Goal: Transaction & Acquisition: Purchase product/service

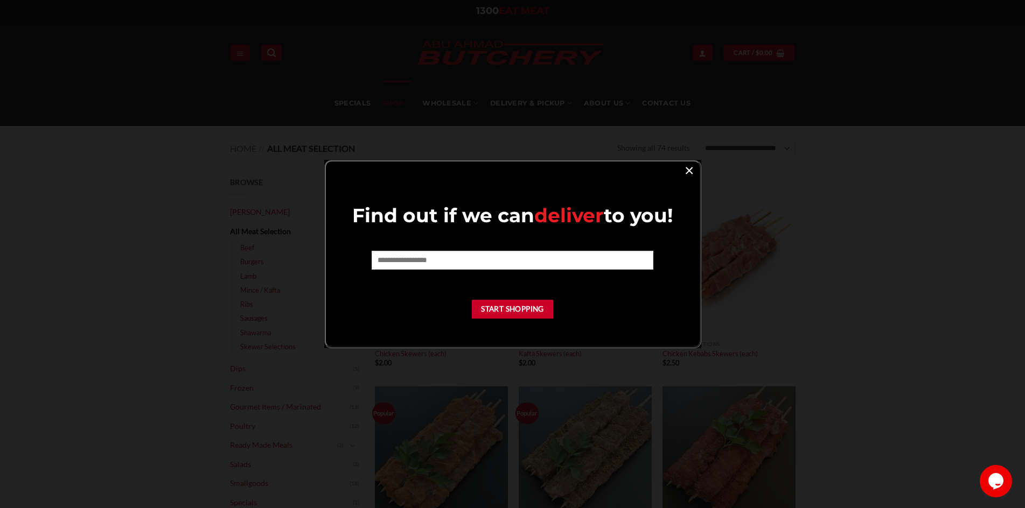
click at [693, 172] on link "×" at bounding box center [689, 170] width 16 height 15
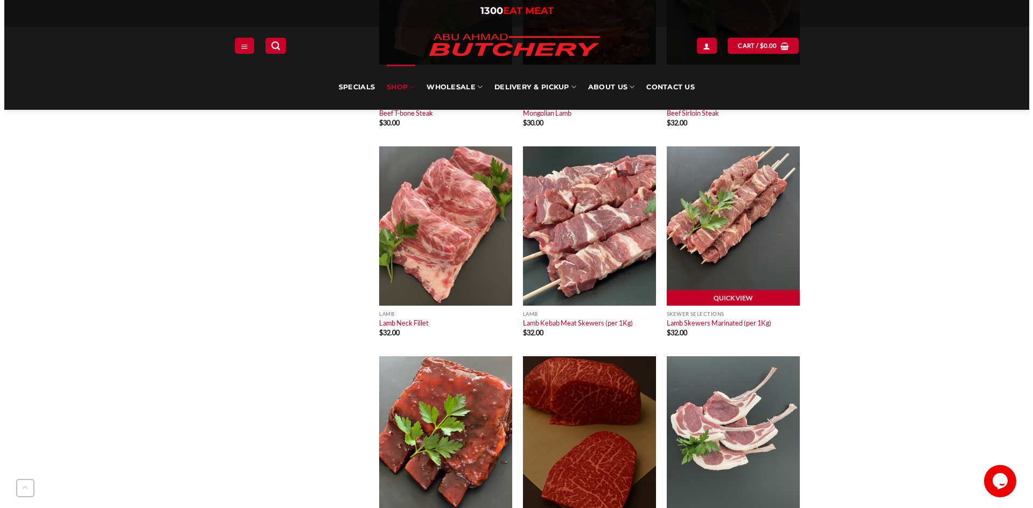
scroll to position [3985, 0]
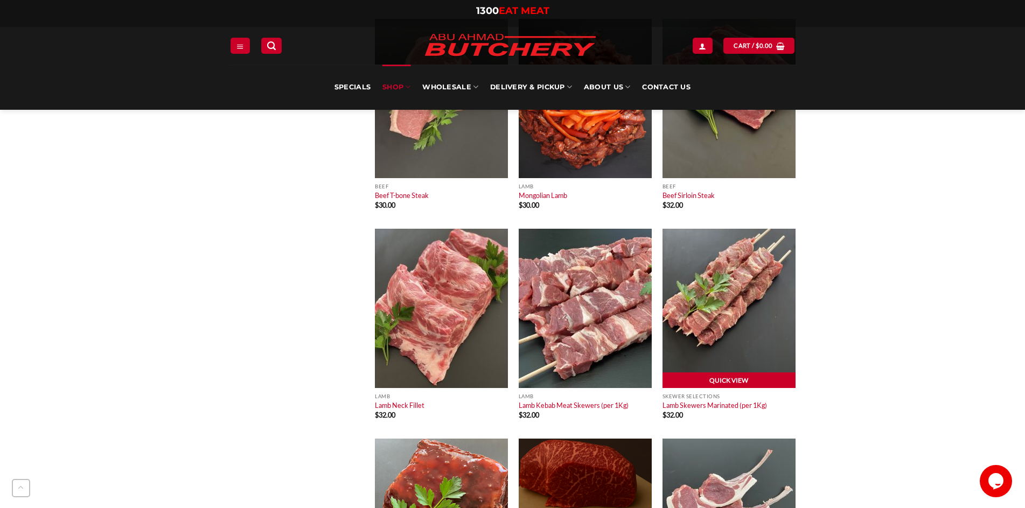
click at [738, 378] on link "Quick View" at bounding box center [728, 381] width 133 height 16
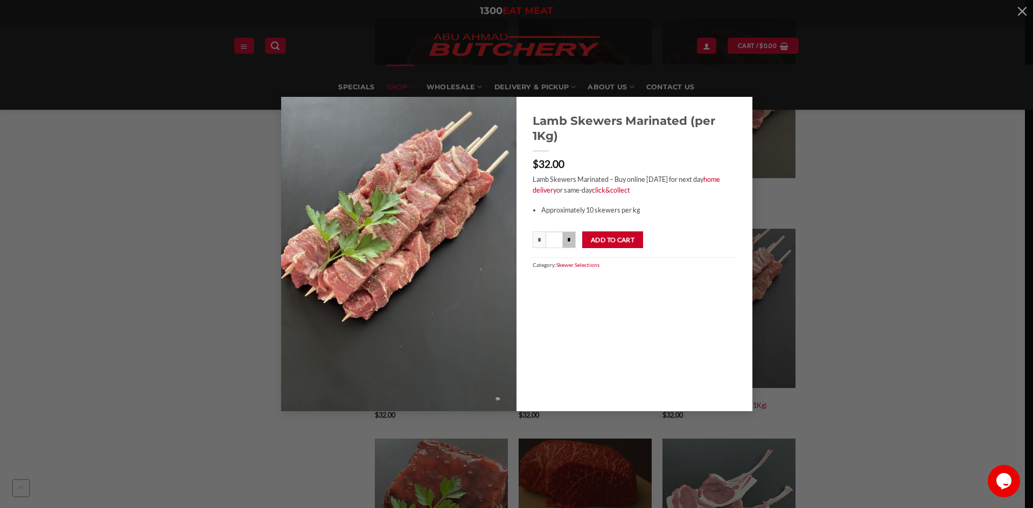
click at [574, 234] on input "*" at bounding box center [569, 240] width 13 height 17
click at [533, 238] on input "*" at bounding box center [539, 240] width 13 height 17
click at [535, 238] on input "*" at bounding box center [539, 240] width 13 height 17
type input "***"
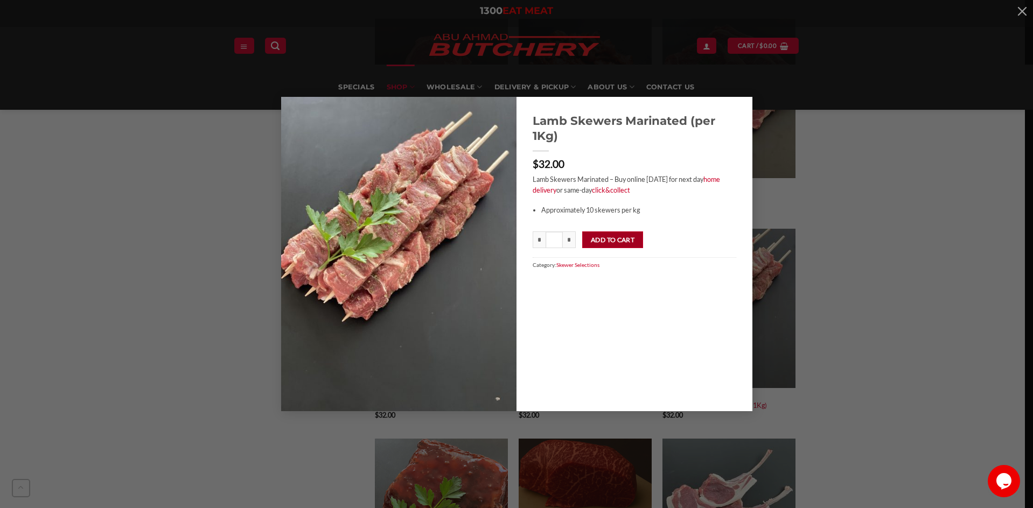
click at [599, 238] on button "Add to cart" at bounding box center [612, 240] width 61 height 17
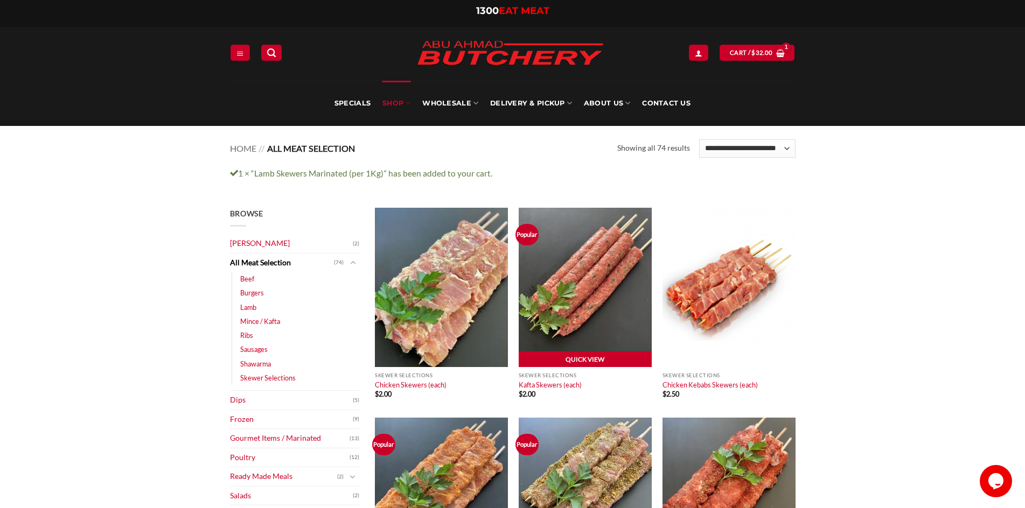
click at [627, 359] on link "Quick View" at bounding box center [585, 360] width 133 height 16
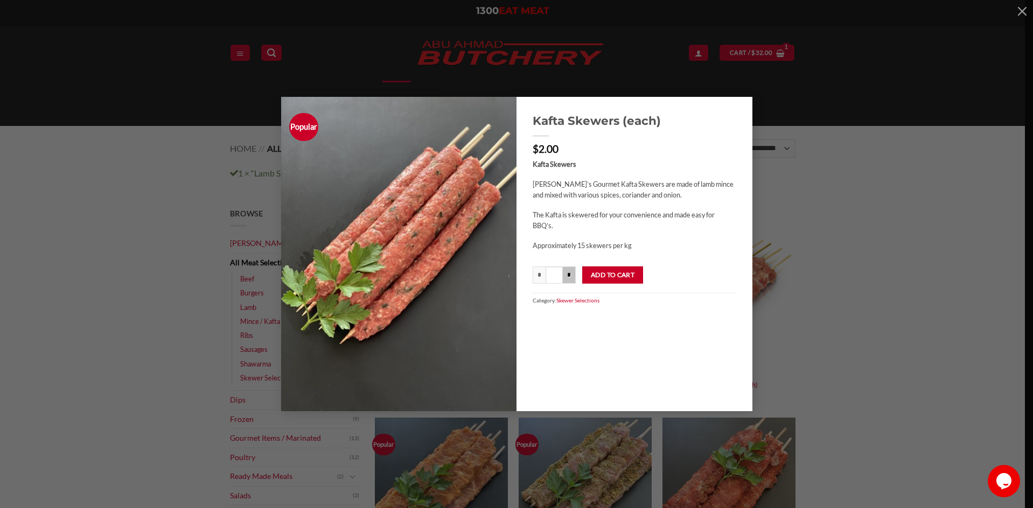
click at [573, 273] on input "*" at bounding box center [569, 275] width 13 height 17
type input "***"
click at [613, 269] on button "Add to cart" at bounding box center [612, 275] width 61 height 17
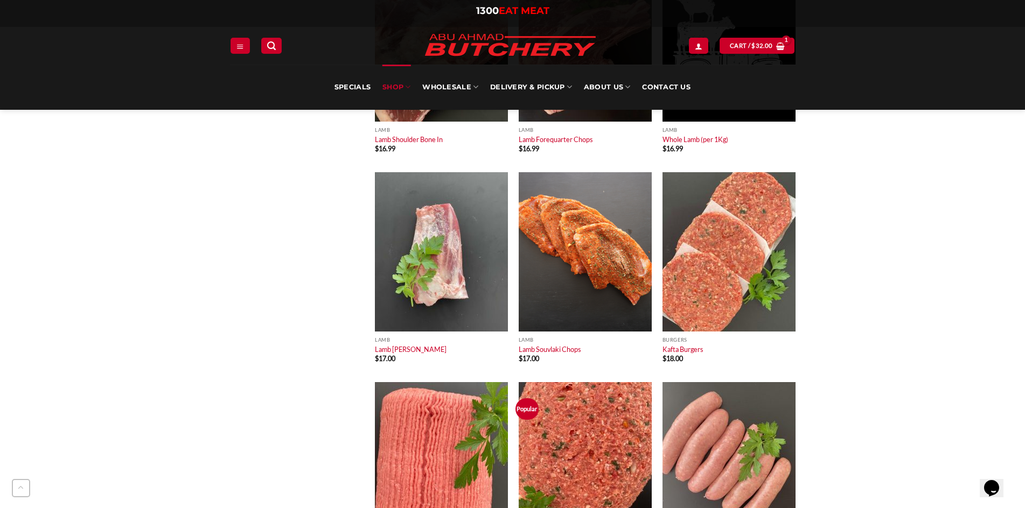
scroll to position [1723, 0]
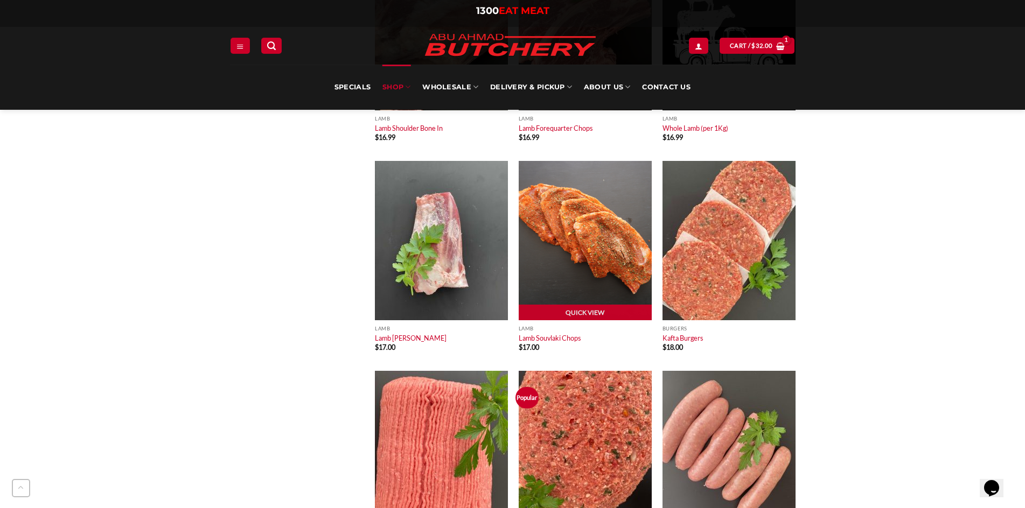
click at [597, 279] on img at bounding box center [585, 240] width 133 height 159
click at [584, 309] on link "Quick View" at bounding box center [585, 313] width 133 height 16
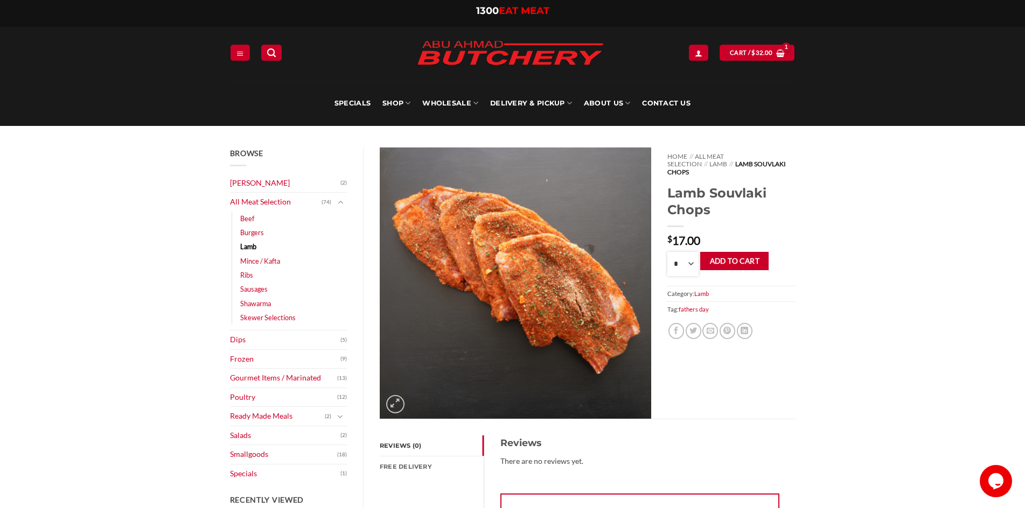
click at [694, 257] on select "* * * * * * * * * **" at bounding box center [682, 264] width 31 height 24
click at [736, 254] on button "Add to cart" at bounding box center [734, 261] width 68 height 19
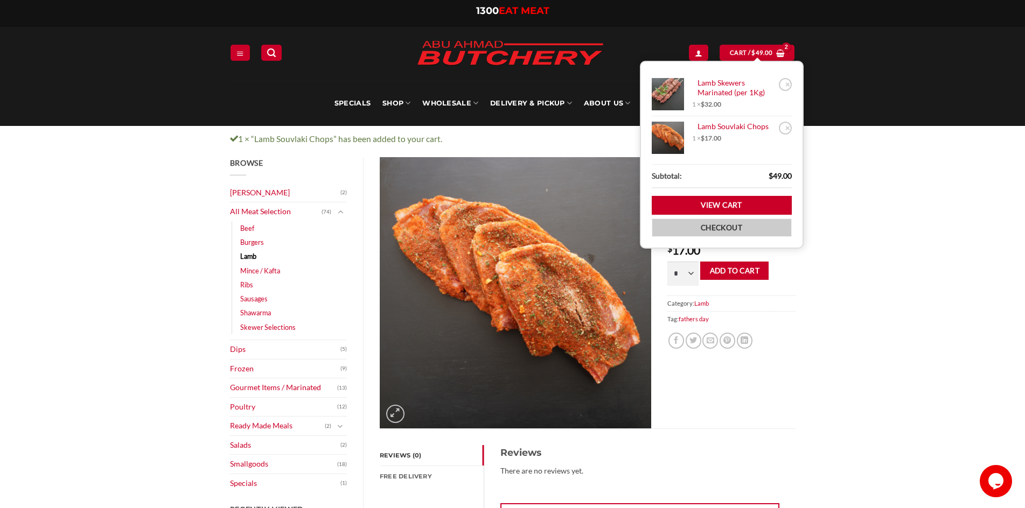
click at [717, 226] on link "Checkout" at bounding box center [722, 228] width 140 height 19
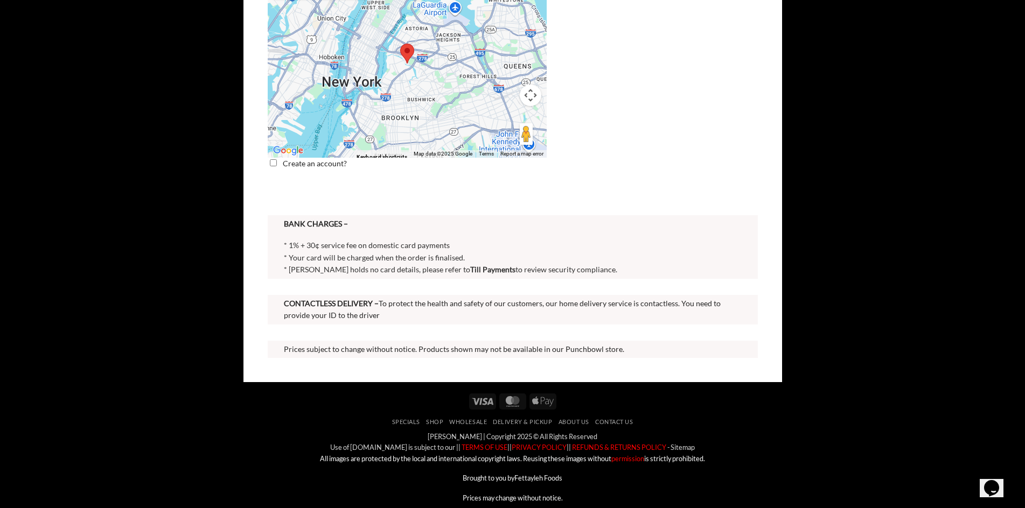
scroll to position [862, 0]
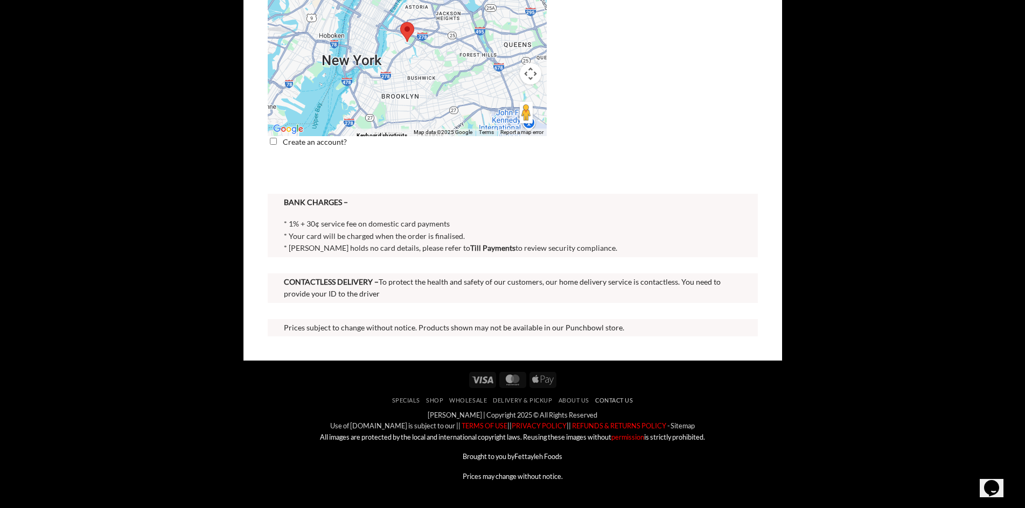
click at [620, 404] on link "Contact Us" at bounding box center [614, 400] width 38 height 7
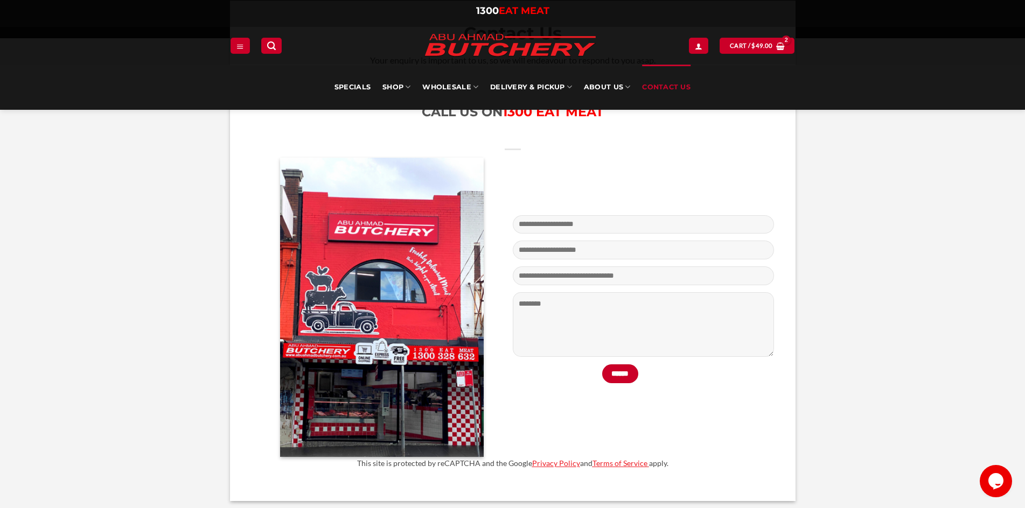
scroll to position [269, 0]
